Goal: Find specific page/section: Find specific page/section

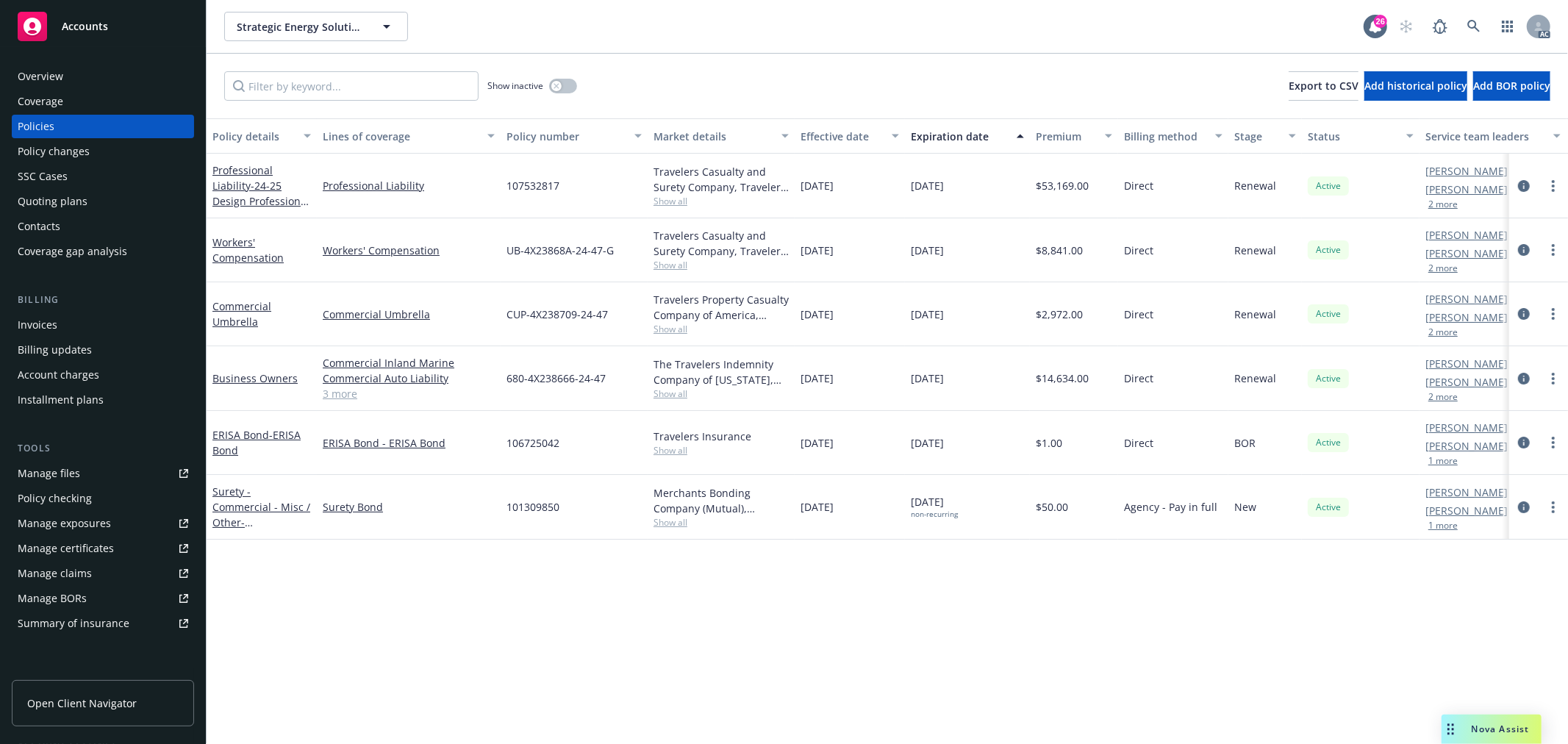
click at [1444, 207] on button "2 more" at bounding box center [1443, 204] width 29 height 9
